Goal: Navigation & Orientation: Go to known website

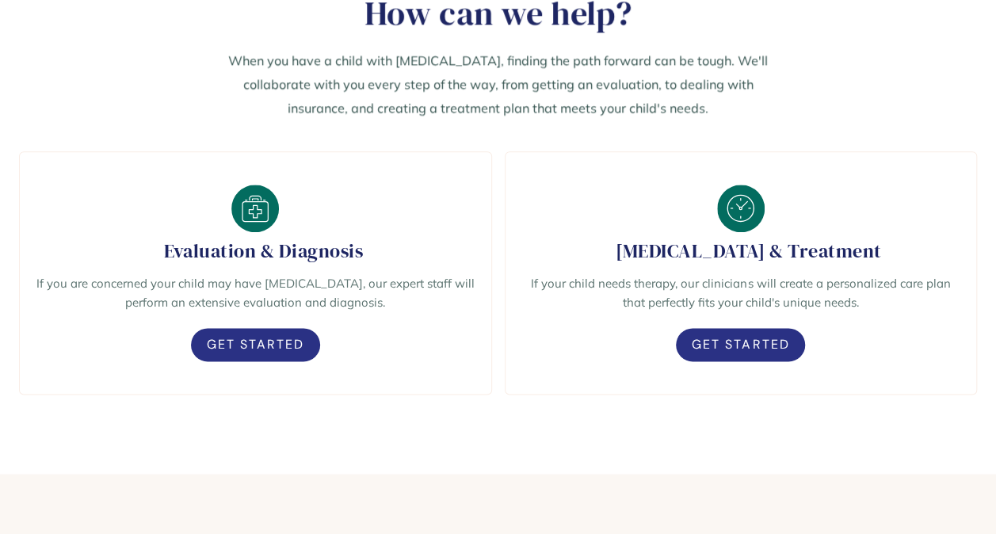
scroll to position [900, 0]
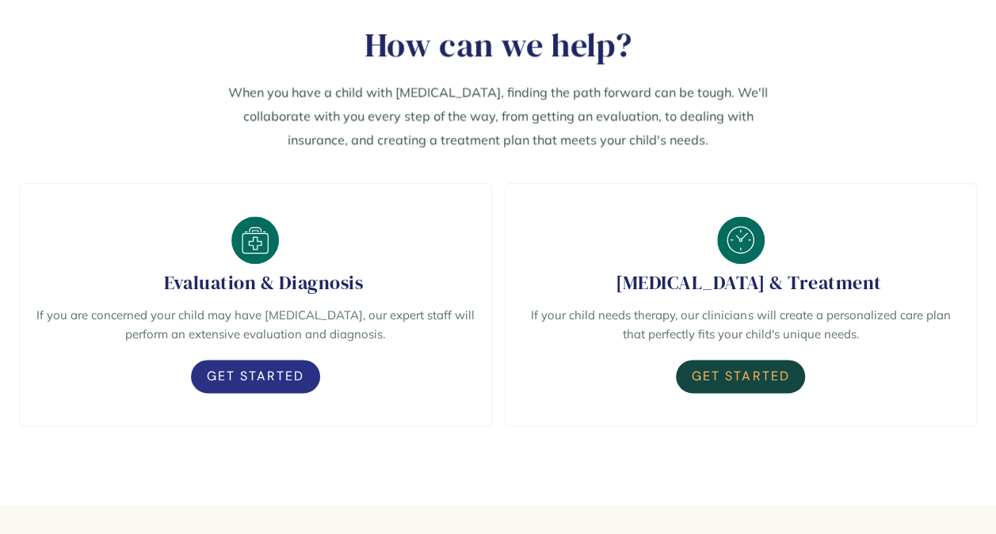
click at [770, 369] on link "Get Started" at bounding box center [740, 376] width 129 height 33
